Goal: Task Accomplishment & Management: Use online tool/utility

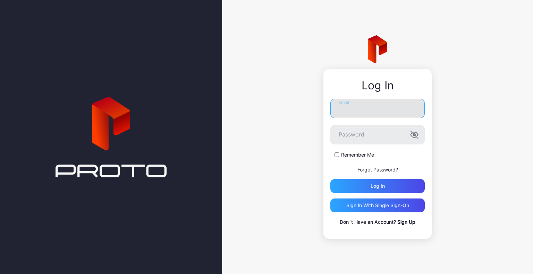
drag, startPoint x: 0, startPoint y: 0, endPoint x: 361, endPoint y: 106, distance: 376.6
click at [362, 106] on input "Email" at bounding box center [377, 108] width 94 height 19
type input "**********"
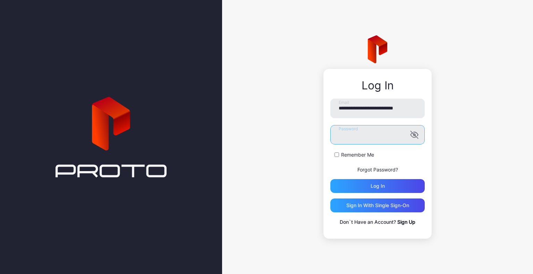
click at [330, 179] on button "Log in" at bounding box center [377, 186] width 94 height 14
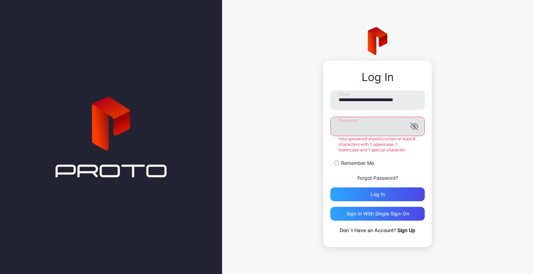
click at [414, 127] on icon "button" at bounding box center [413, 126] width 7 height 7
click at [330, 188] on button "Log in" at bounding box center [377, 195] width 94 height 14
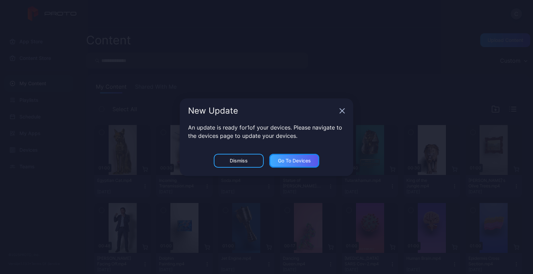
click at [294, 159] on div "Go to devices" at bounding box center [294, 161] width 33 height 6
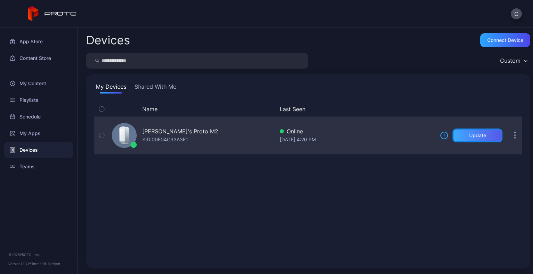
click at [471, 137] on div "Update" at bounding box center [477, 136] width 17 height 6
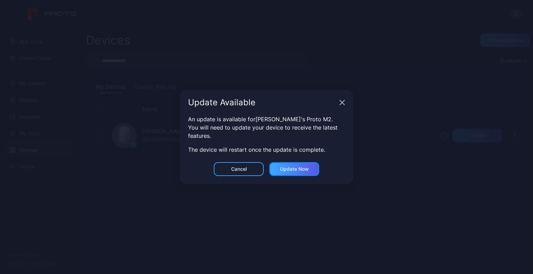
click at [297, 173] on div "Update now" at bounding box center [294, 169] width 50 height 14
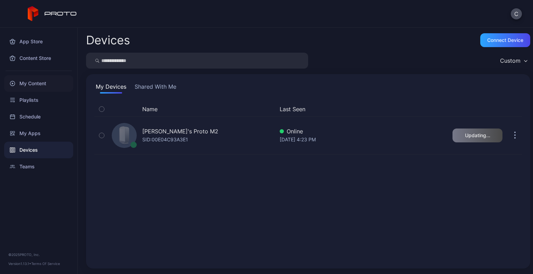
click at [37, 87] on div "My Content" at bounding box center [38, 83] width 69 height 17
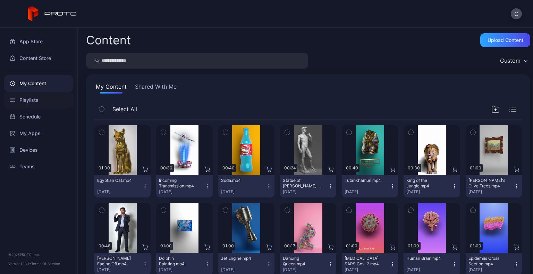
click at [31, 101] on div "Playlists" at bounding box center [38, 100] width 69 height 17
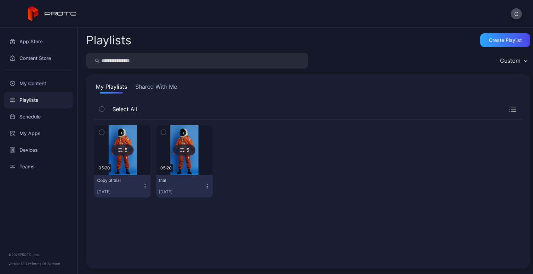
click at [131, 132] on img at bounding box center [123, 150] width 28 height 50
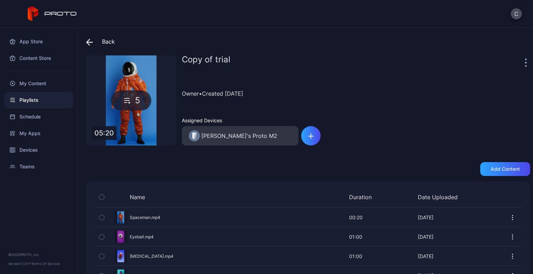
click at [523, 61] on div at bounding box center [526, 62] width 7 height 14
click at [514, 63] on div "Copy of trial" at bounding box center [352, 62] width 341 height 14
click at [523, 59] on div at bounding box center [526, 62] width 7 height 14
click at [523, 62] on div at bounding box center [526, 62] width 7 height 14
click at [523, 61] on div at bounding box center [526, 62] width 7 height 14
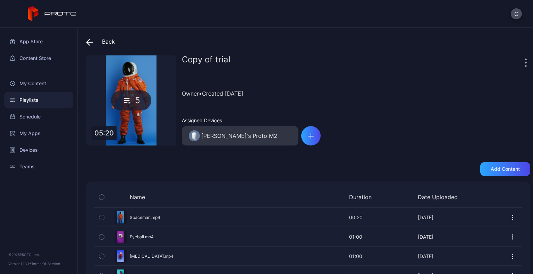
click at [525, 62] on icon "button" at bounding box center [525, 62] width 1 height 1
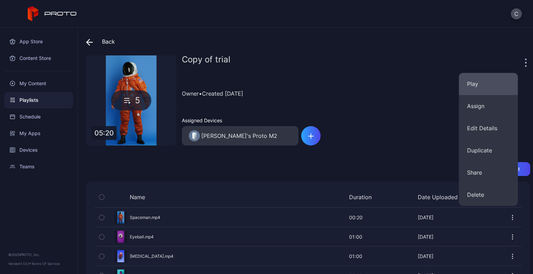
click at [473, 85] on button "Play" at bounding box center [487, 84] width 59 height 22
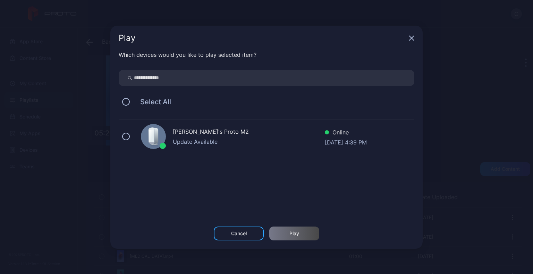
click at [270, 149] on div "[PERSON_NAME]'s Proto M2 Update Available Online [DATE] 4:39 PM" at bounding box center [271, 137] width 304 height 35
click at [299, 230] on div "Play" at bounding box center [294, 234] width 50 height 14
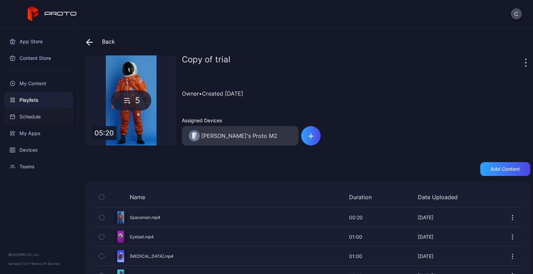
click at [30, 116] on div "Schedule" at bounding box center [38, 117] width 69 height 17
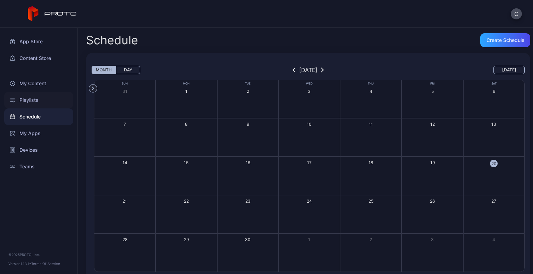
click at [44, 97] on div "Playlists" at bounding box center [38, 100] width 69 height 17
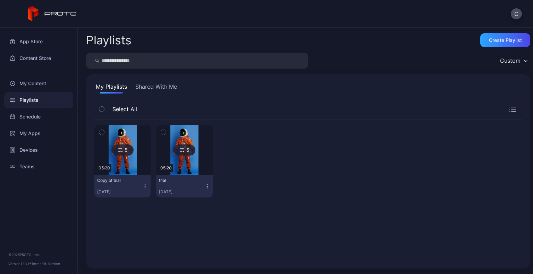
click at [167, 83] on button "Shared With Me" at bounding box center [156, 88] width 44 height 11
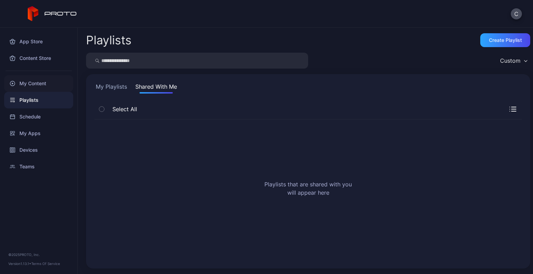
click at [31, 82] on div "My Content" at bounding box center [38, 83] width 69 height 17
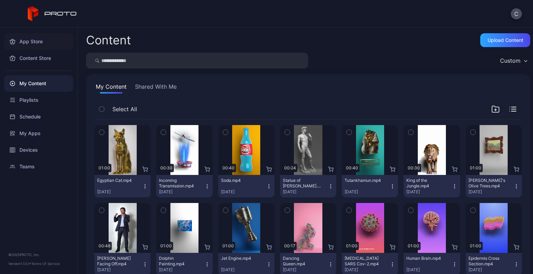
click at [43, 43] on div "App Store" at bounding box center [38, 41] width 69 height 17
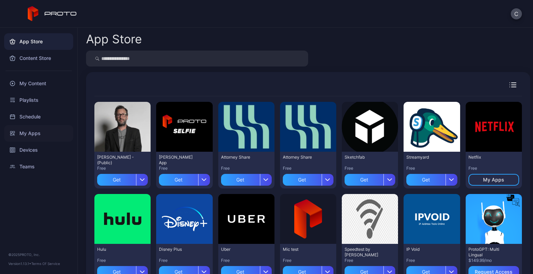
click at [46, 129] on div "My Apps" at bounding box center [38, 133] width 69 height 17
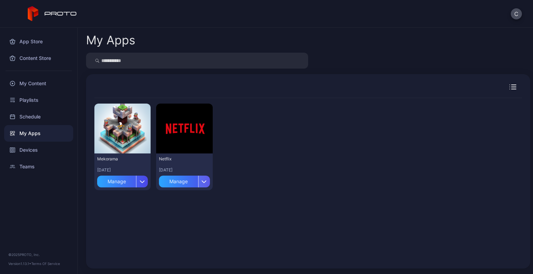
click at [203, 182] on icon "button" at bounding box center [203, 181] width 5 height 3
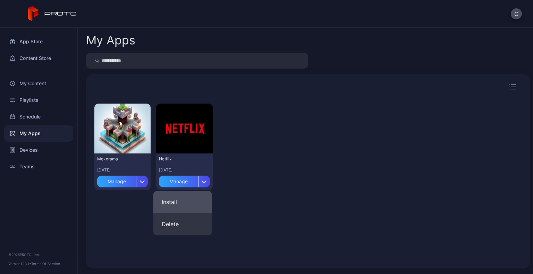
click at [185, 198] on button "Install" at bounding box center [182, 202] width 59 height 22
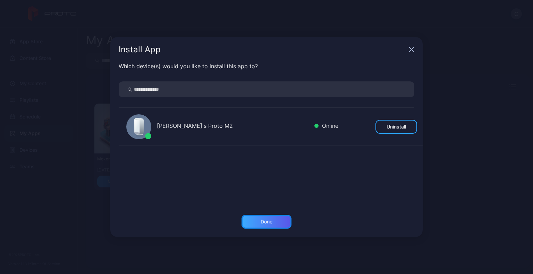
click at [267, 225] on div "Done" at bounding box center [266, 222] width 50 height 14
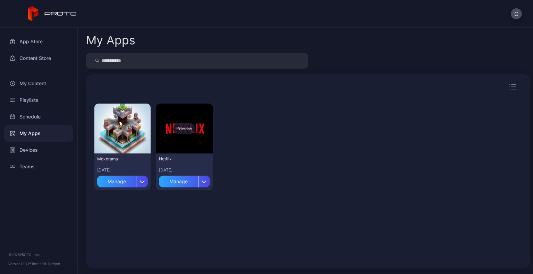
click at [193, 133] on div "Preview" at bounding box center [184, 129] width 56 height 50
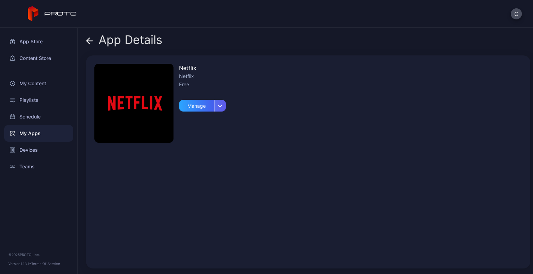
click at [224, 105] on div "button" at bounding box center [220, 106] width 12 height 12
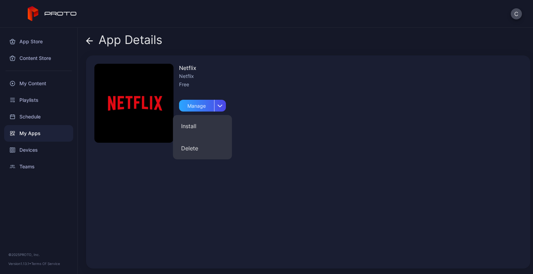
click at [399, 113] on div "Netflix Netflix Free Manage" at bounding box center [308, 161] width 444 height 213
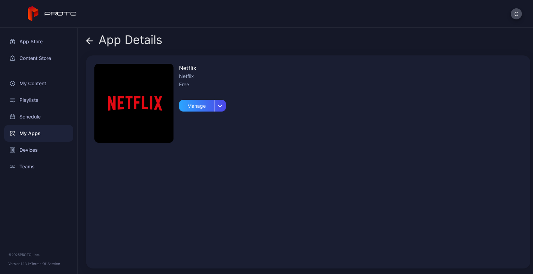
click at [103, 45] on div "App Details" at bounding box center [124, 41] width 76 height 17
